Goal: Task Accomplishment & Management: Manage account settings

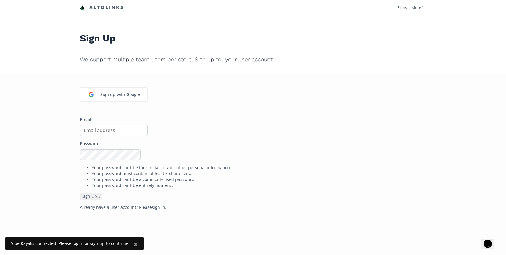
click at [109, 132] on input "Email:" at bounding box center [114, 130] width 68 height 11
type input "[EMAIL_ADDRESS][DOMAIN_NAME]"
click at [80, 193] on button "Sign Up »" at bounding box center [91, 196] width 22 height 7
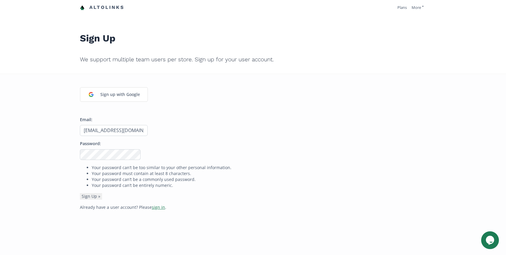
click at [156, 209] on link "sign in" at bounding box center [158, 207] width 13 height 6
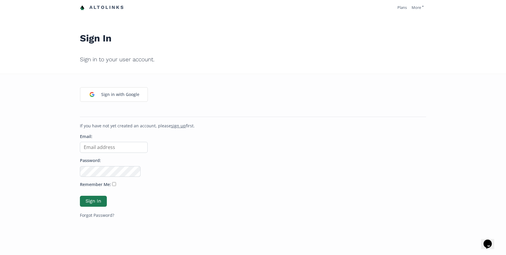
click at [89, 147] on input "Email:" at bounding box center [114, 147] width 68 height 11
type input "[EMAIL_ADDRESS][DOMAIN_NAME]"
click at [92, 200] on button "Sign In" at bounding box center [93, 201] width 29 height 13
